Goal: Information Seeking & Learning: Understand process/instructions

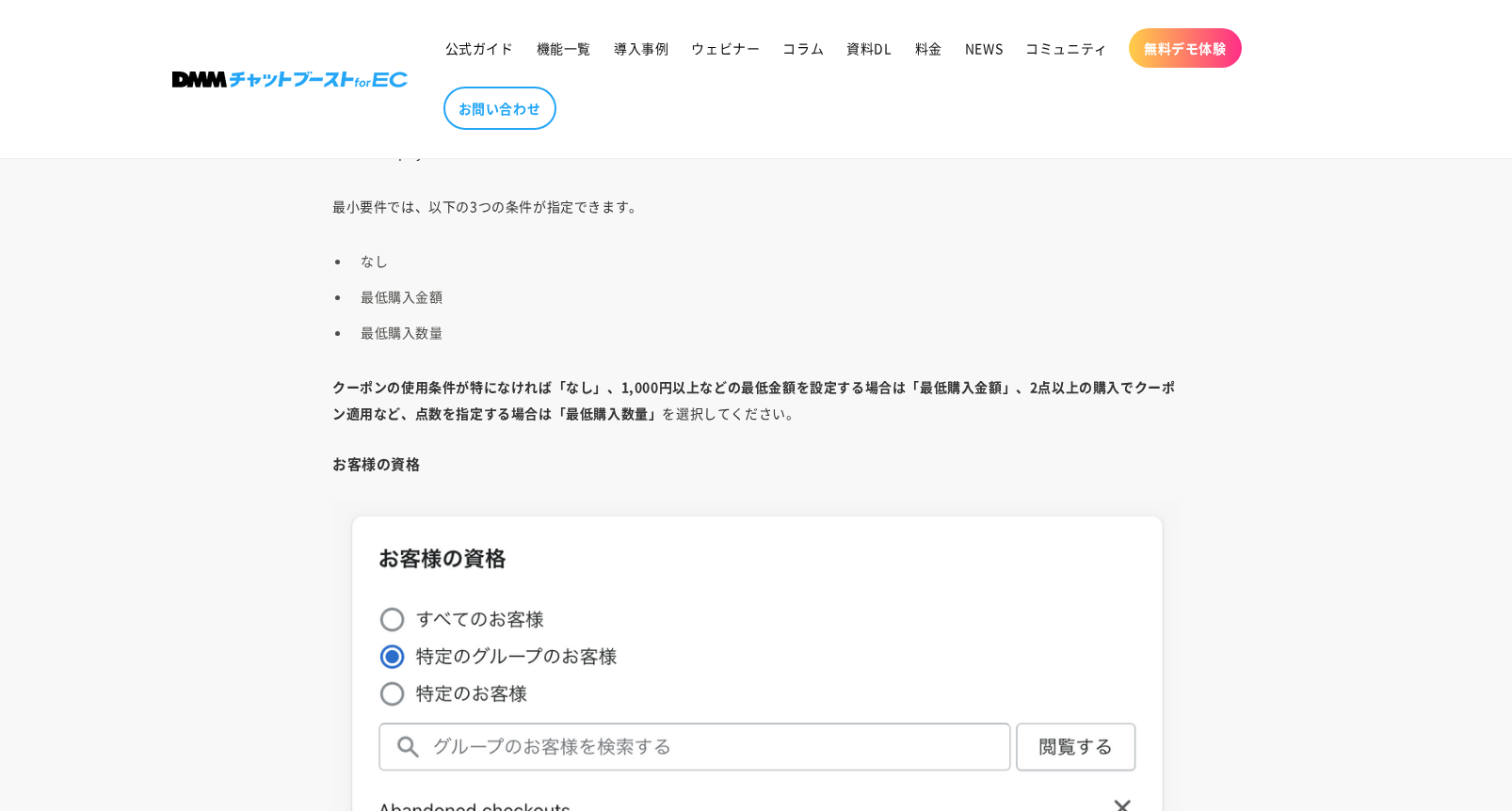
scroll to position [7311, 0]
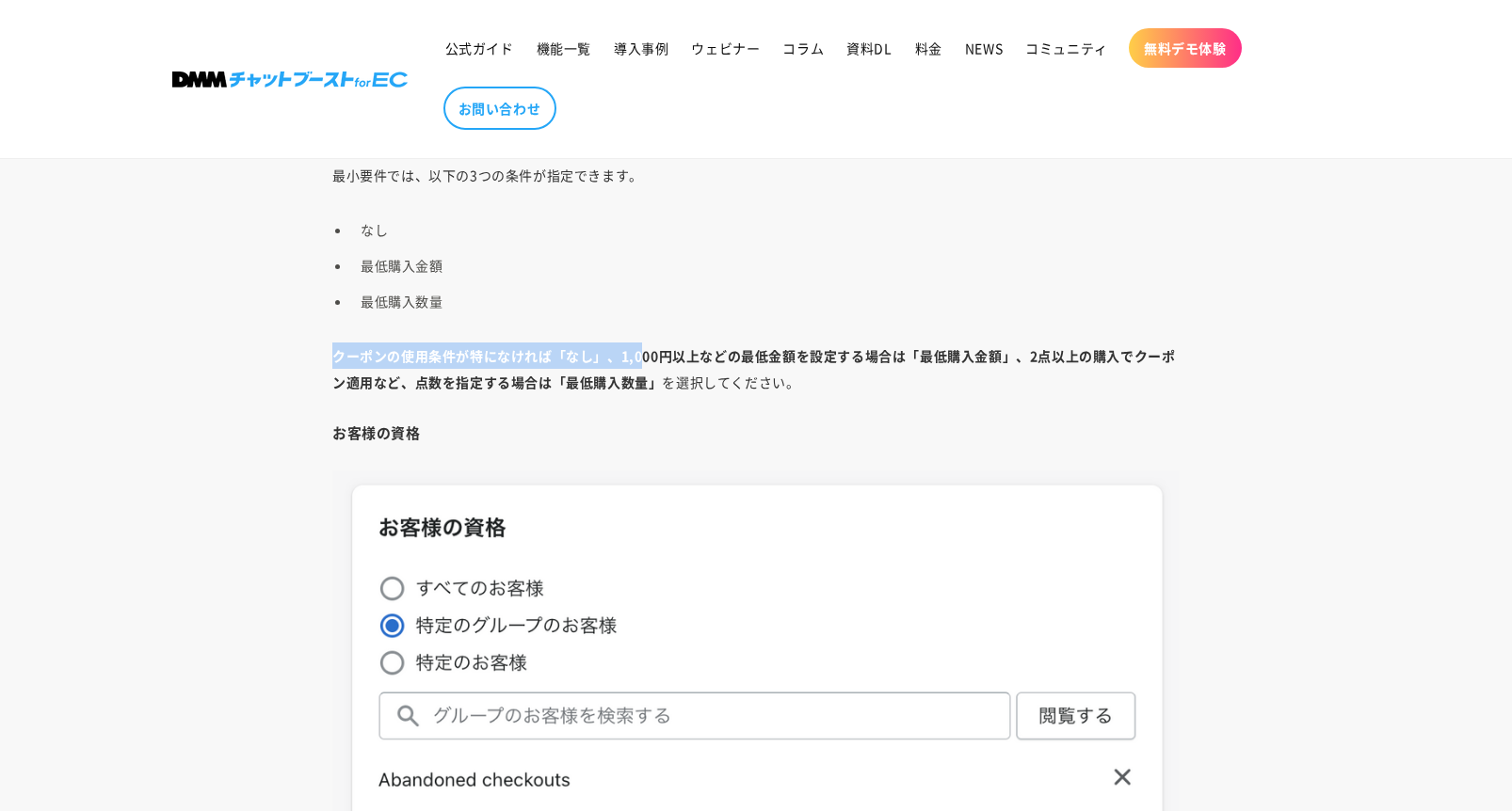
drag, startPoint x: 332, startPoint y: 358, endPoint x: 645, endPoint y: 366, distance: 313.1
click at [645, 366] on p "クーポンの使用条件が特になければ「なし」、1,000円以上などの最低金額を設定する場合は「最低購入金額」、2点以上の購入でクーポン適用など、点数を指定する場合…" at bounding box center [756, 369] width 847 height 53
click at [643, 366] on p "クーポンの使用条件が特になければ「なし」、1,000円以上などの最低金額を設定する場合は「最低購入金額」、2点以上の購入でクーポン適用など、点数を指定する場合…" at bounding box center [756, 369] width 847 height 53
drag, startPoint x: 625, startPoint y: 356, endPoint x: 786, endPoint y: 355, distance: 161.0
click at [796, 351] on strong "クーポンの使用条件が特になければ「なし」、1,000円以上などの最低金額を設定する場合は「最低購入金額」、2点以上の購入でクーポン適用など、点数を指定する場合…" at bounding box center [753, 369] width 842 height 45
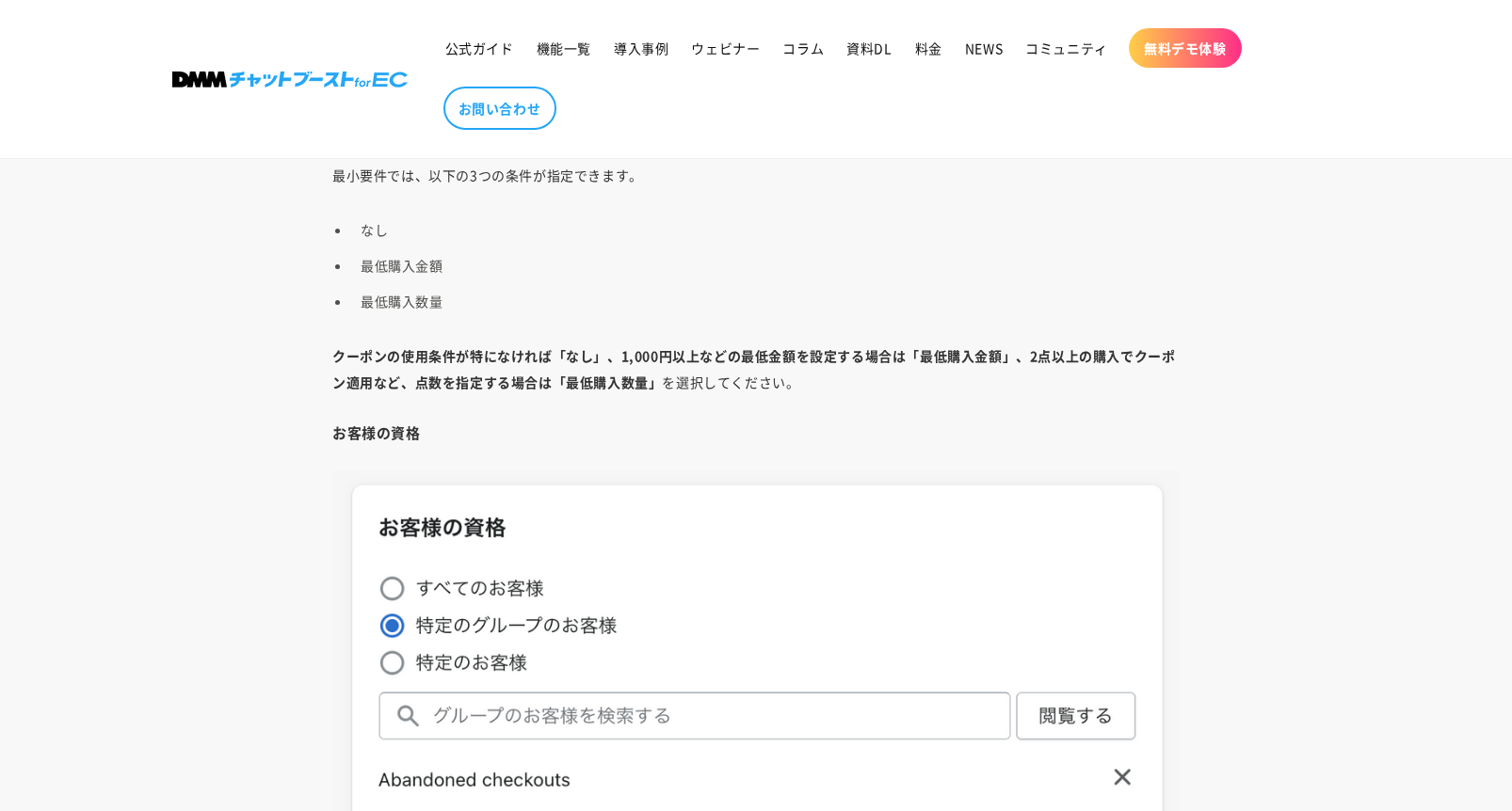
drag, startPoint x: 864, startPoint y: 356, endPoint x: 925, endPoint y: 355, distance: 61.0
click at [868, 355] on strong "クーポンの使用条件が特になければ「なし」、1,000円以上などの最低金額を設定する場合は「最低購入金額」、2点以上の購入でクーポン適用など、点数を指定する場合…" at bounding box center [753, 369] width 842 height 45
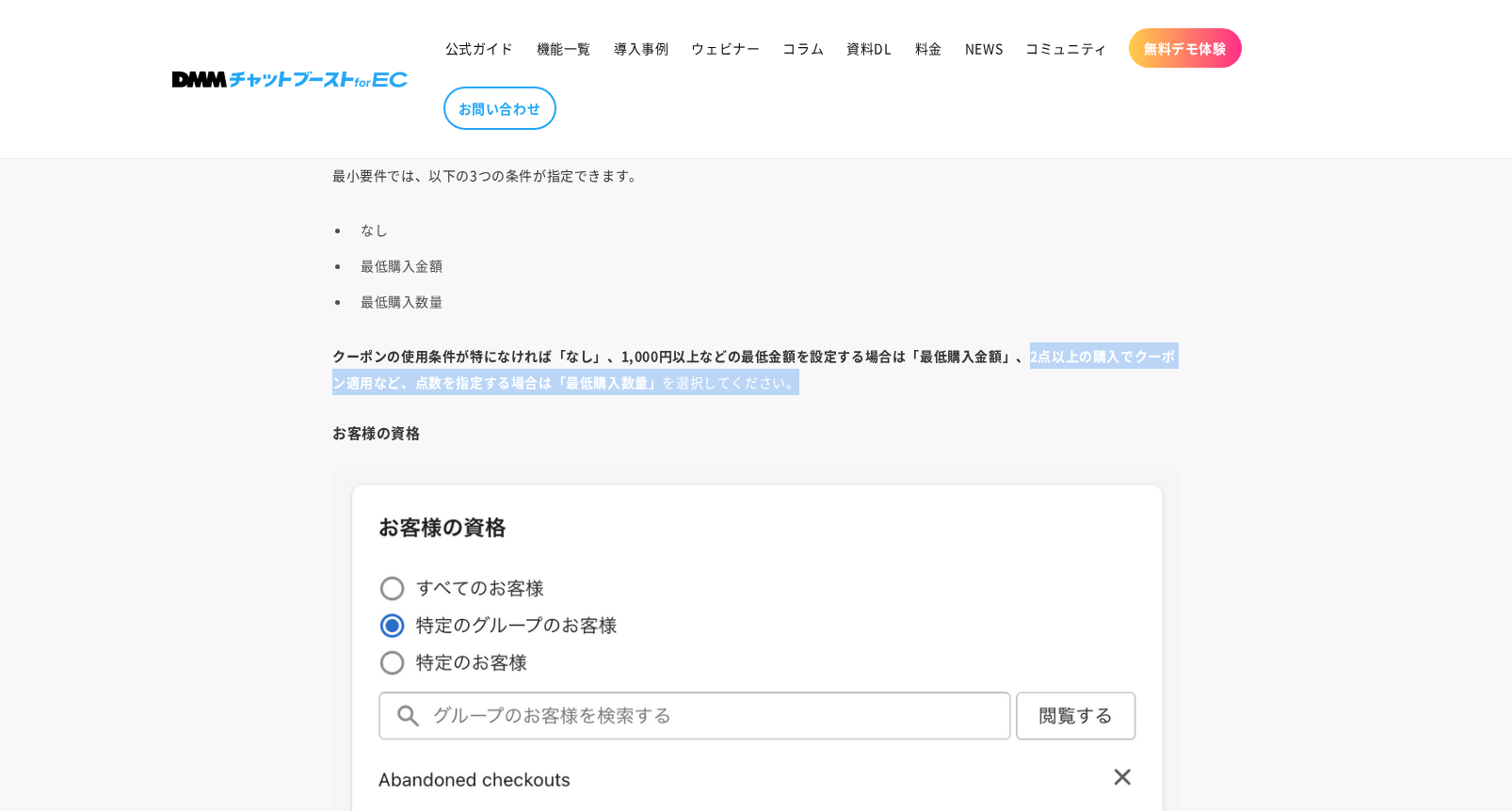
drag, startPoint x: 1030, startPoint y: 354, endPoint x: 807, endPoint y: 376, distance: 224.1
click at [807, 376] on p "クーポンの使用条件が特になければ「なし」、1,000円以上などの最低金額を設定する場合は「最低購入金額」、2点以上の購入でクーポン適用など、点数を指定する場合…" at bounding box center [756, 369] width 847 height 53
click at [808, 380] on p "クーポンの使用条件が特になければ「なし」、1,000円以上などの最低金額を設定する場合は「最低購入金額」、2点以上の購入でクーポン適用など、点数を指定する場合…" at bounding box center [756, 369] width 847 height 53
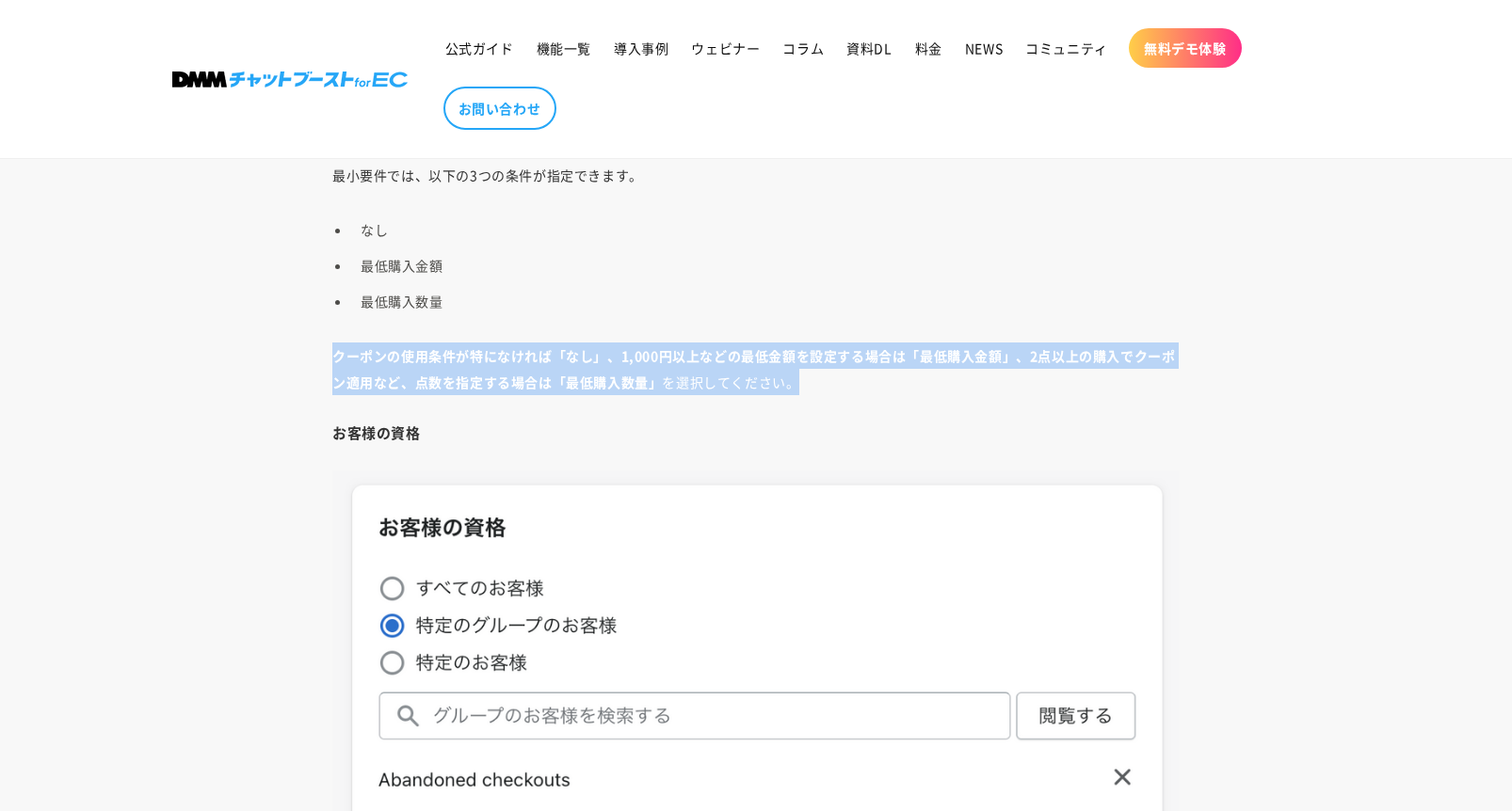
drag, startPoint x: 820, startPoint y: 384, endPoint x: 332, endPoint y: 350, distance: 489.2
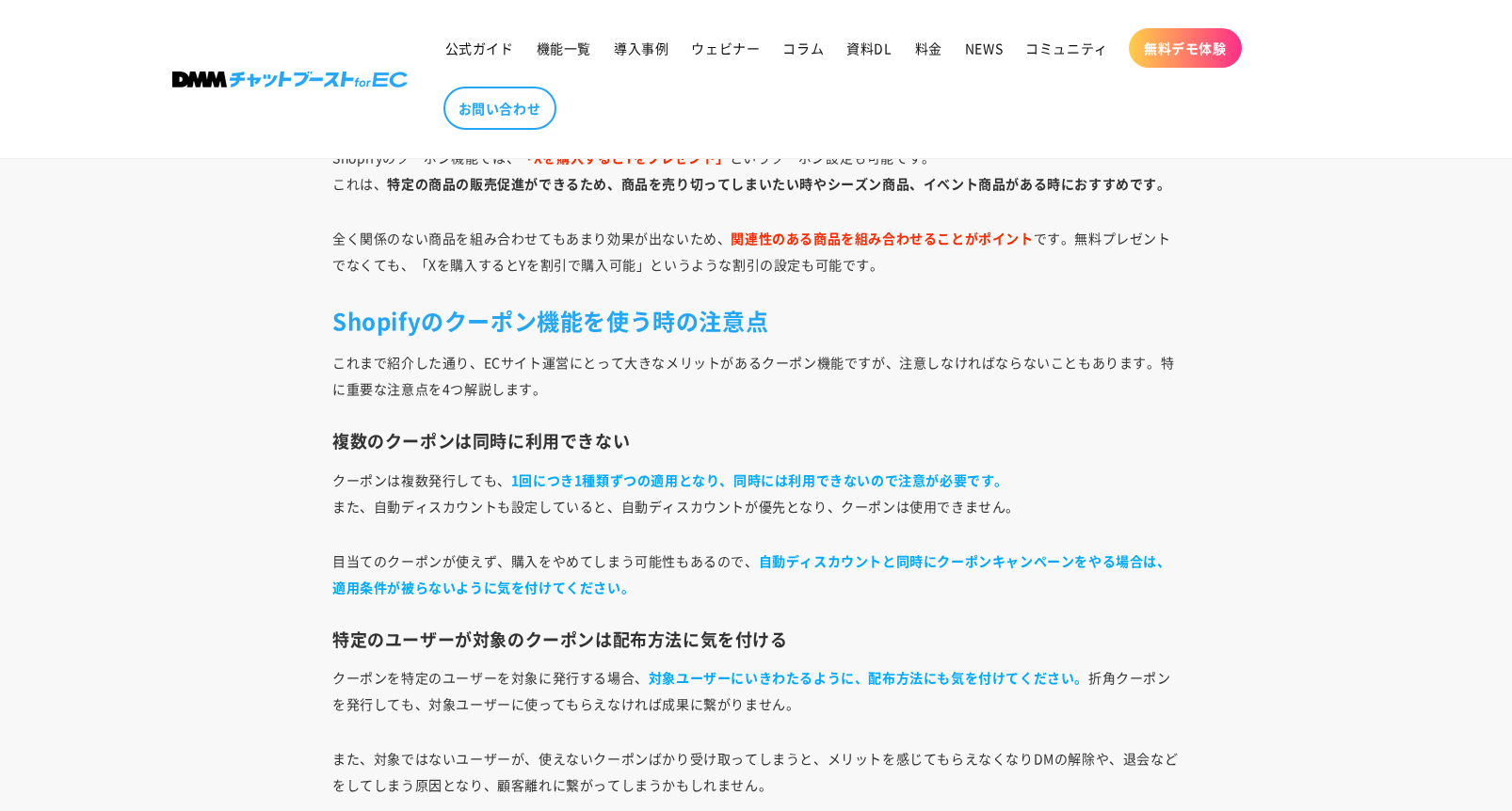
scroll to position [11727, 0]
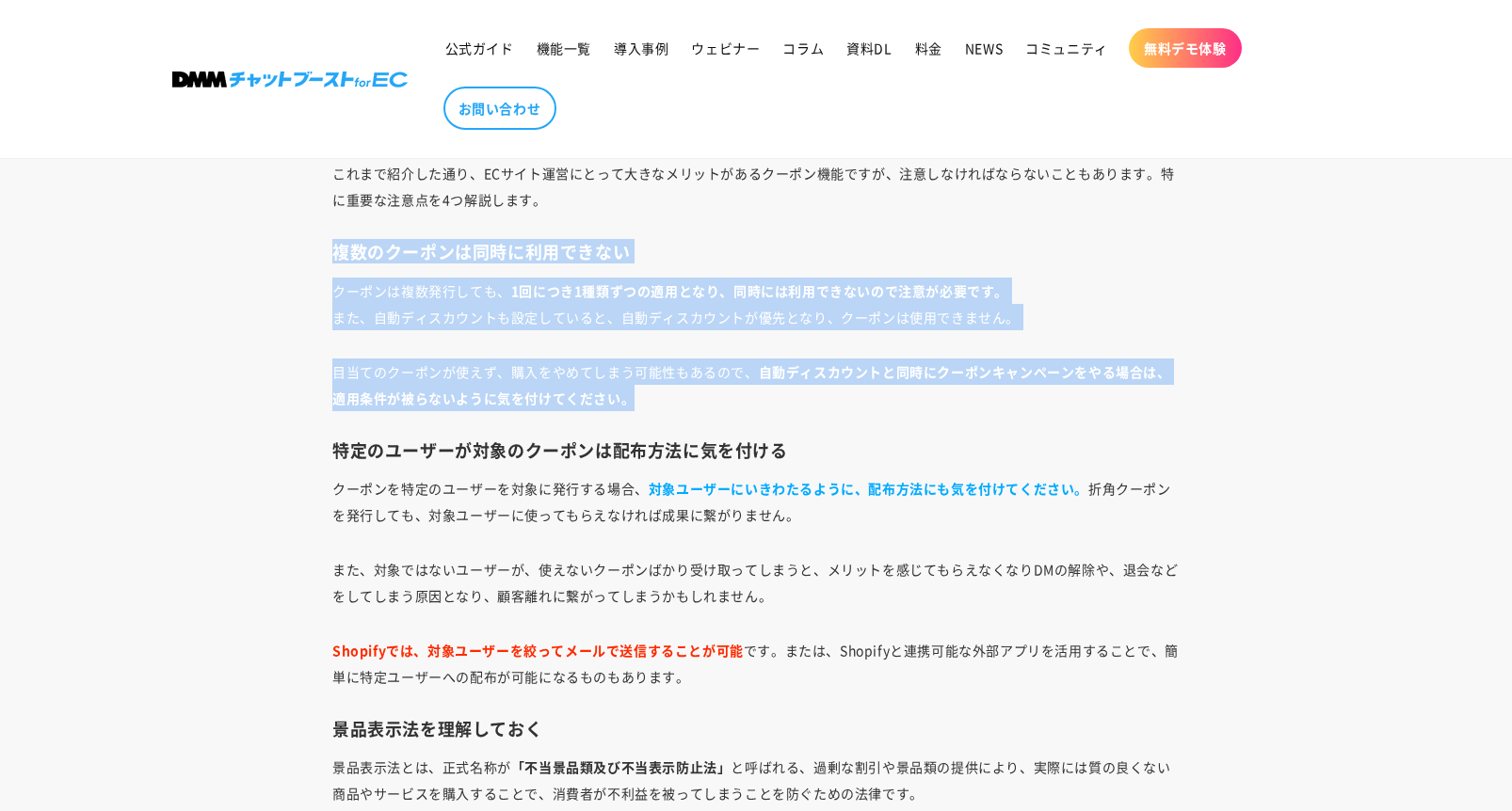
drag, startPoint x: 330, startPoint y: 249, endPoint x: 690, endPoint y: 405, distance: 392.3
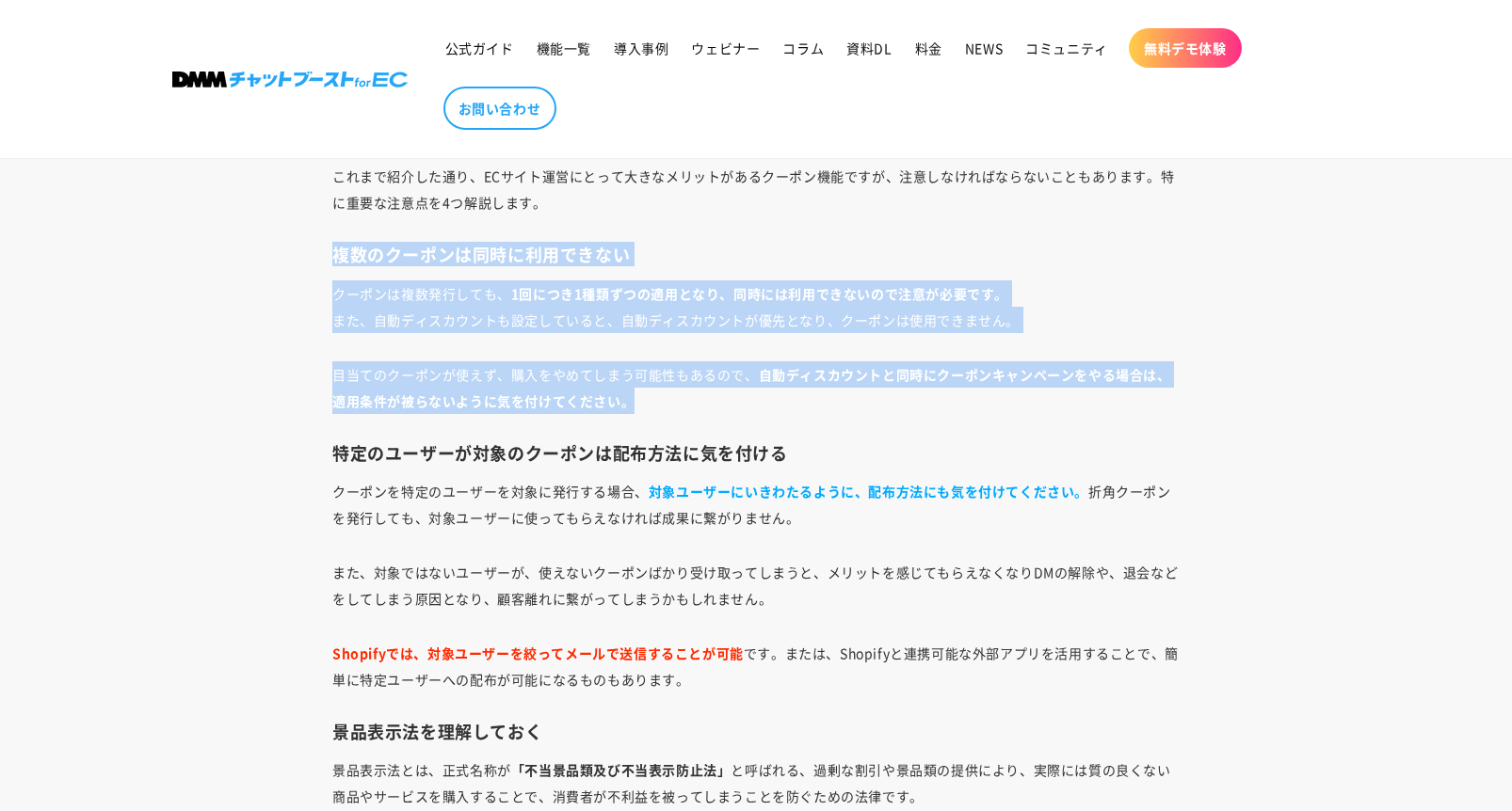
scroll to position [11723, 0]
click at [609, 326] on p "クーポンは複数発行しても、 1回につき1種類ずつの適用となり、同時には利用できないので注意が必要です。 また、自動ディスカウントも設定していると、自動ディスカ…" at bounding box center [756, 307] width 847 height 53
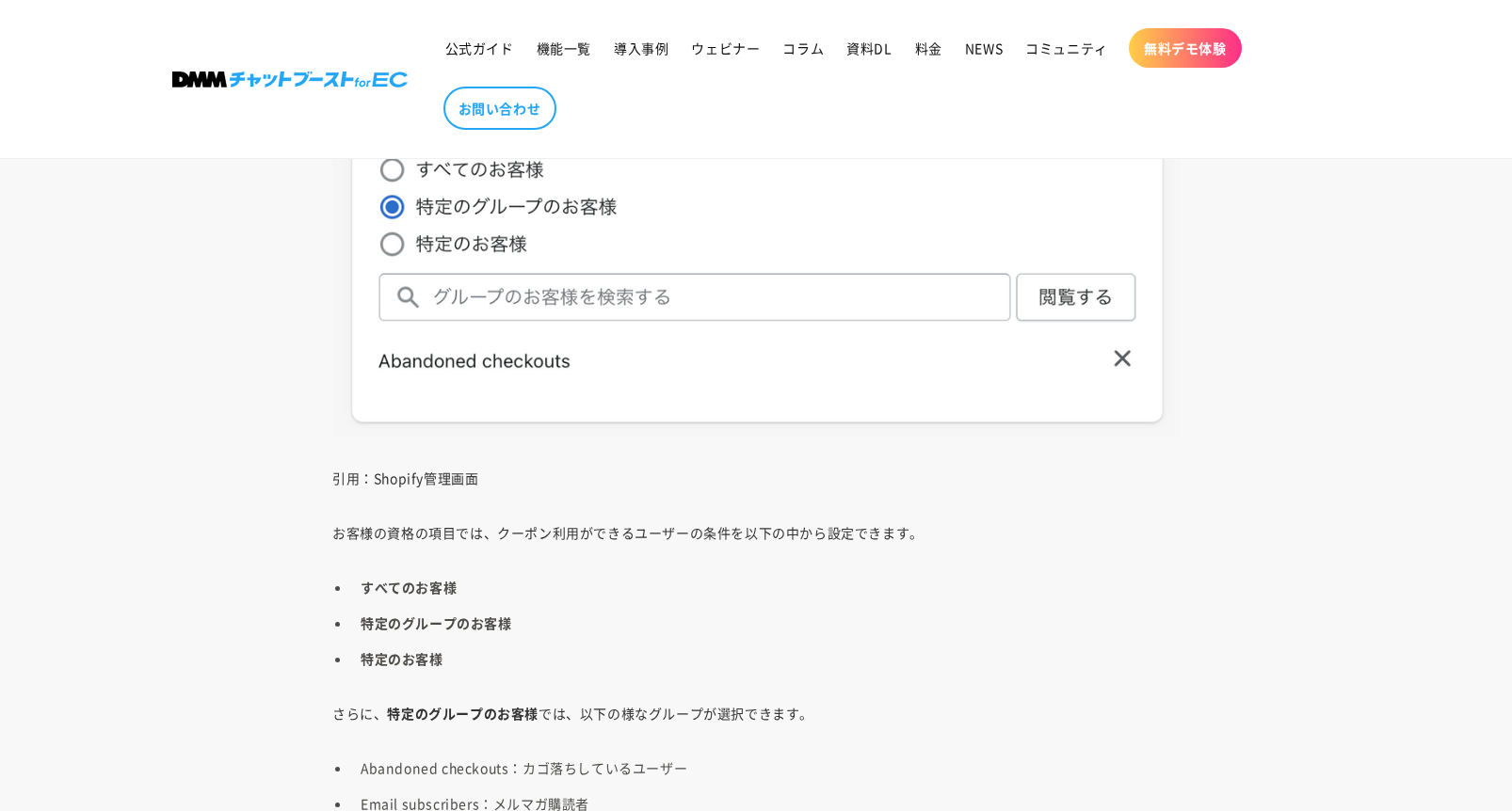
scroll to position [7855, 0]
